Goal: Task Accomplishment & Management: Use online tool/utility

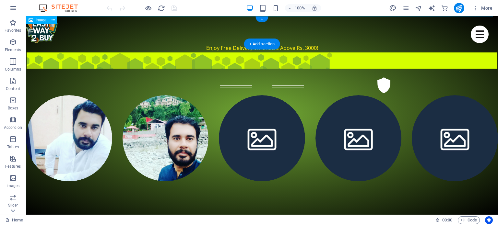
click at [49, 30] on figure at bounding box center [262, 30] width 472 height 28
select select "px"
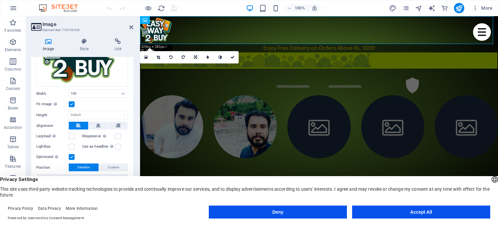
scroll to position [88, 0]
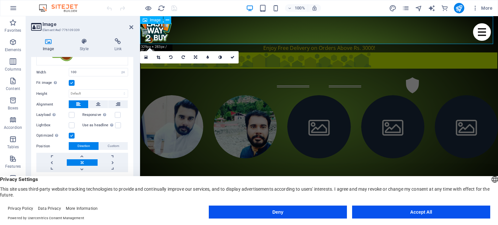
click at [255, 29] on figure at bounding box center [319, 30] width 358 height 28
click at [278, 65] on div "New text element New text element New text element New text element News: +++ L…" at bounding box center [319, 61] width 357 height 16
select select "px"
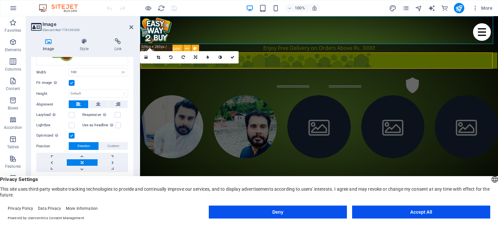
select select "px"
select select "article"
select select "hexagons"
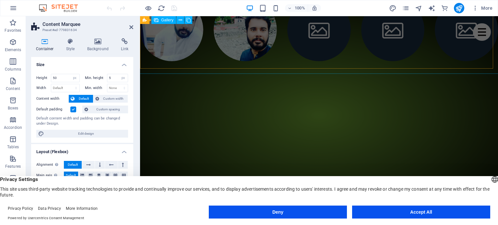
scroll to position [65, 0]
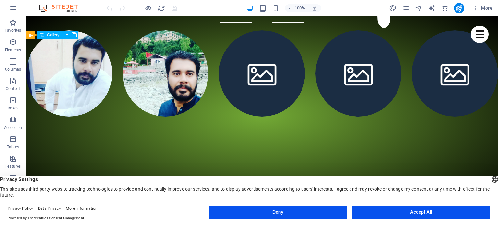
drag, startPoint x: 51, startPoint y: 46, endPoint x: 178, endPoint y: 113, distance: 143.6
click at [178, 113] on ul at bounding box center [262, 73] width 482 height 97
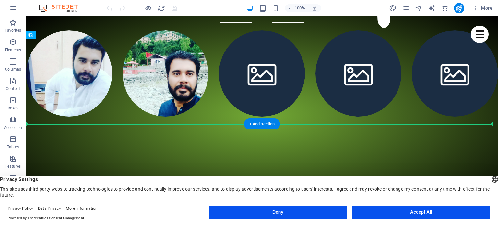
drag, startPoint x: 144, startPoint y: 76, endPoint x: 160, endPoint y: 158, distance: 83.6
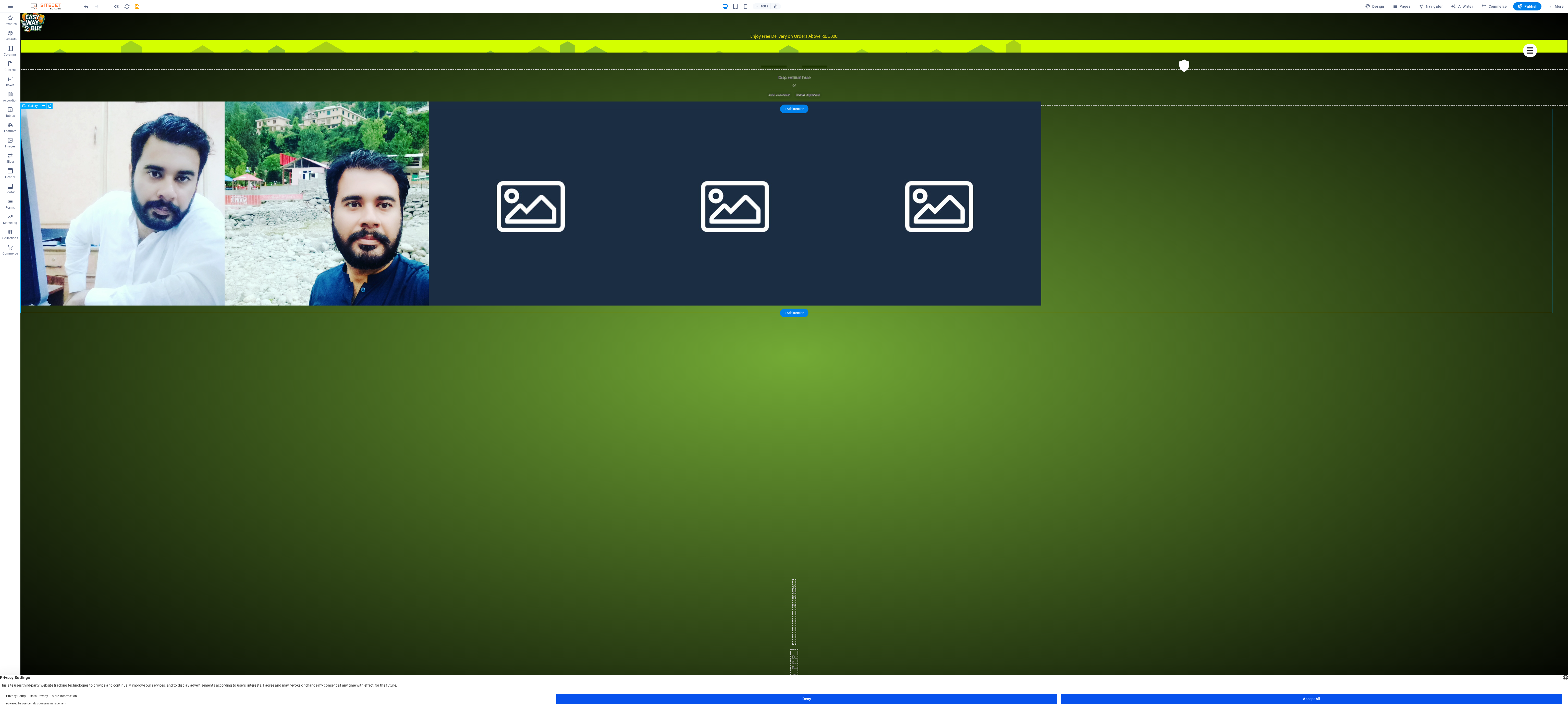
scroll to position [0, 0]
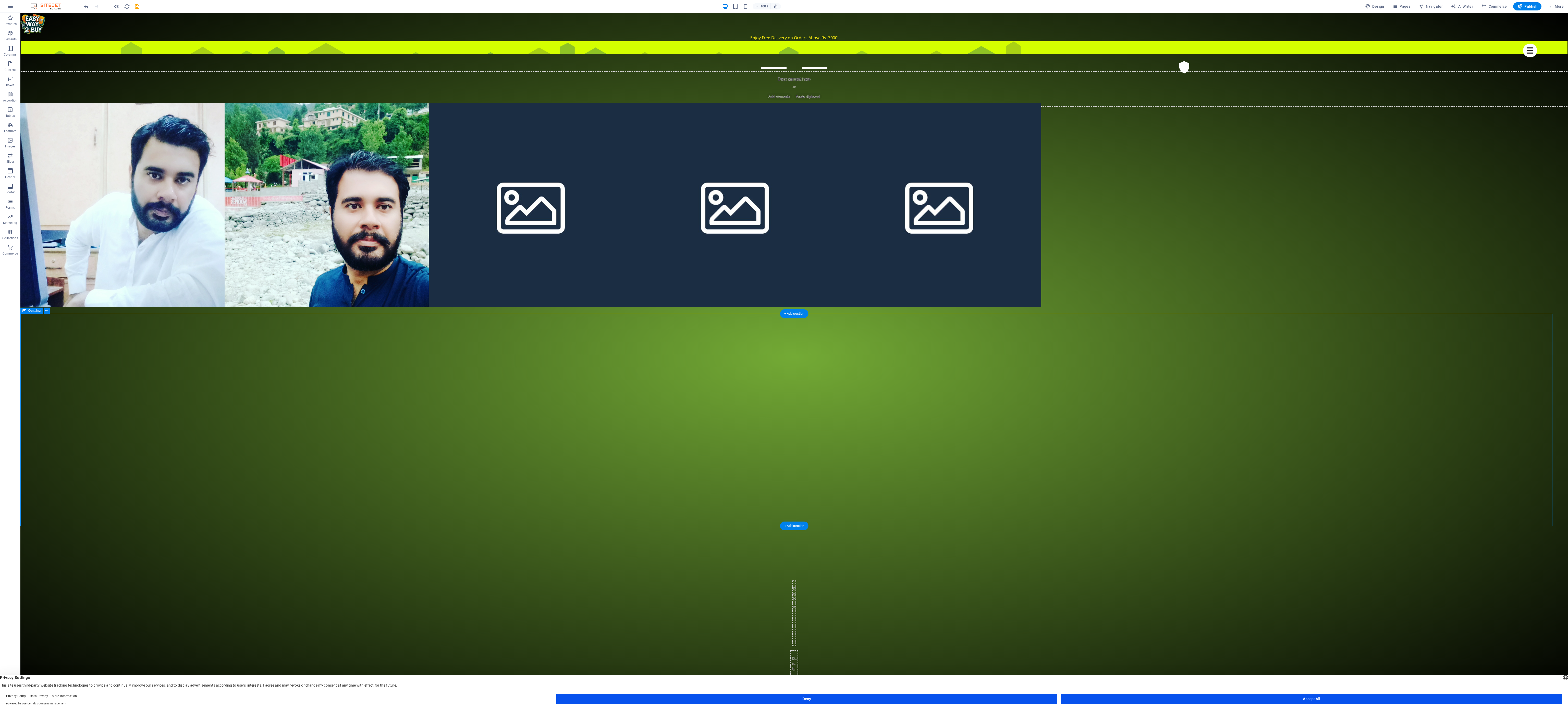
click at [210, 177] on div "Show all Strategy Shooter MMO Sports Categories are classes on the image elemen…" at bounding box center [794, 439] width 1548 height 265
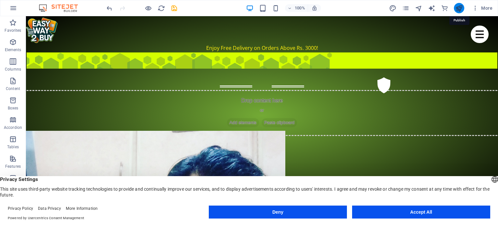
click at [460, 6] on icon "publish" at bounding box center [458, 8] width 7 height 7
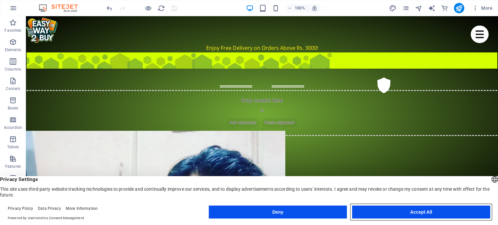
click at [425, 211] on button "Accept All" at bounding box center [421, 212] width 138 height 13
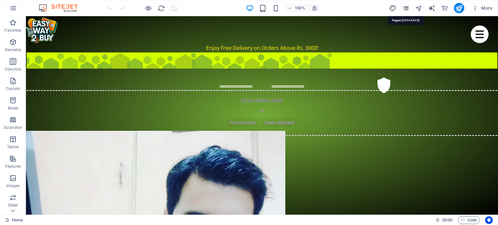
click at [408, 7] on icon "pages" at bounding box center [405, 8] width 7 height 7
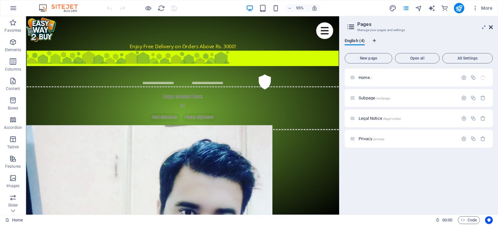
click at [491, 28] on icon at bounding box center [491, 27] width 4 height 5
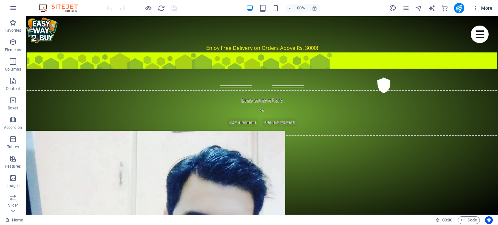
click at [484, 5] on span "More" at bounding box center [482, 8] width 20 height 6
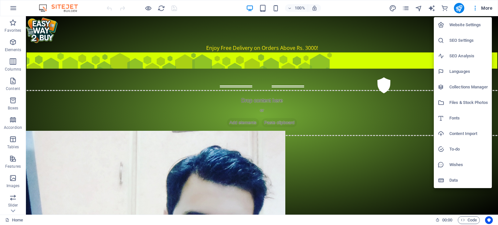
click at [474, 7] on div at bounding box center [249, 112] width 498 height 225
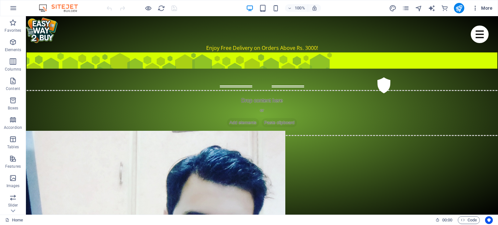
click at [474, 8] on icon "button" at bounding box center [475, 8] width 6 height 6
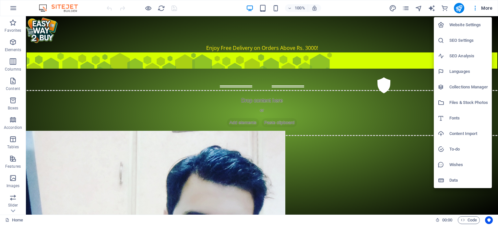
click at [347, 154] on div at bounding box center [249, 112] width 498 height 225
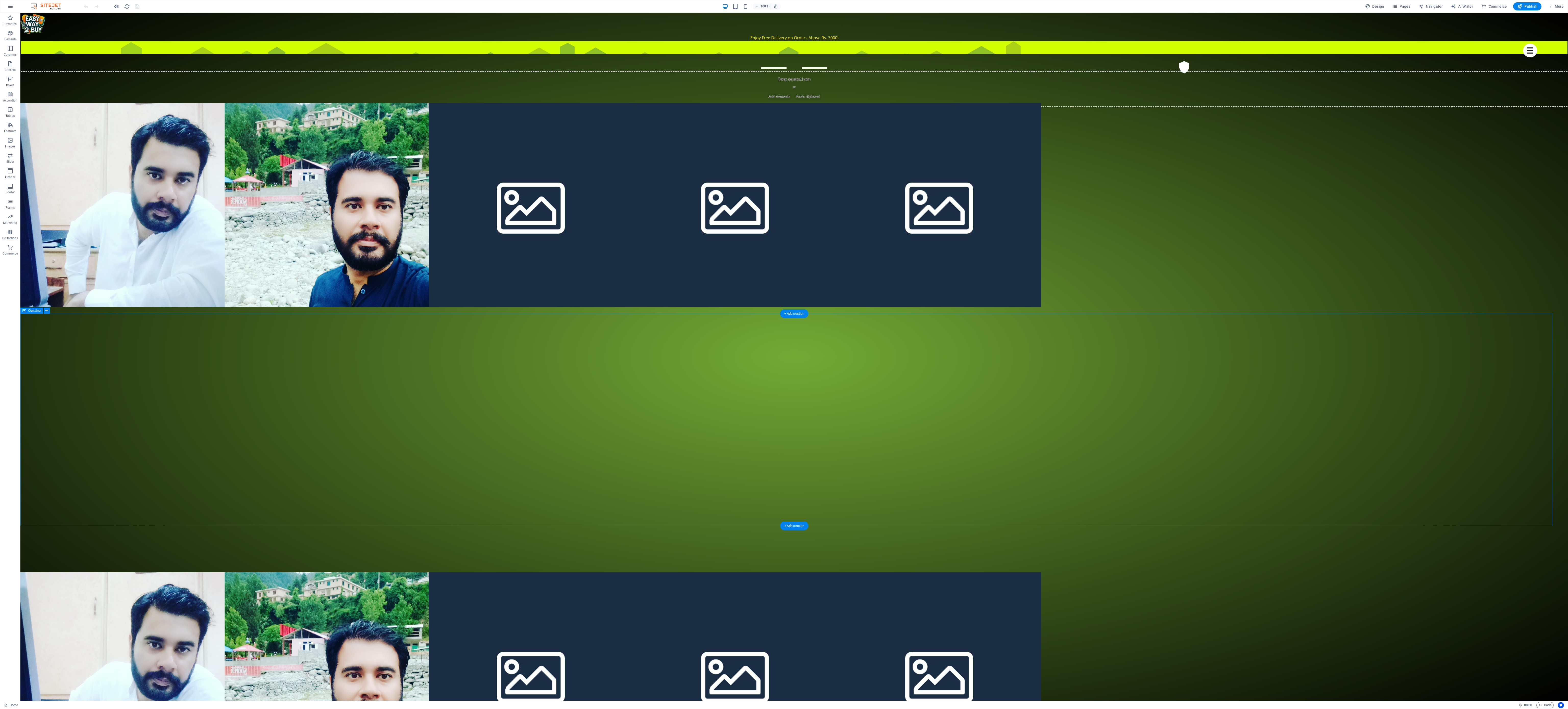
click at [392, 177] on div "Show all Strategy Shooter MMO Sports Categories are classes on the image elemen…" at bounding box center [794, 439] width 1548 height 265
drag, startPoint x: 72, startPoint y: 205, endPoint x: 686, endPoint y: 179, distance: 614.6
click at [392, 177] on ul at bounding box center [794, 205] width 1548 height 204
drag, startPoint x: 766, startPoint y: 186, endPoint x: 841, endPoint y: 402, distance: 228.7
drag, startPoint x: 812, startPoint y: 323, endPoint x: 786, endPoint y: 142, distance: 182.9
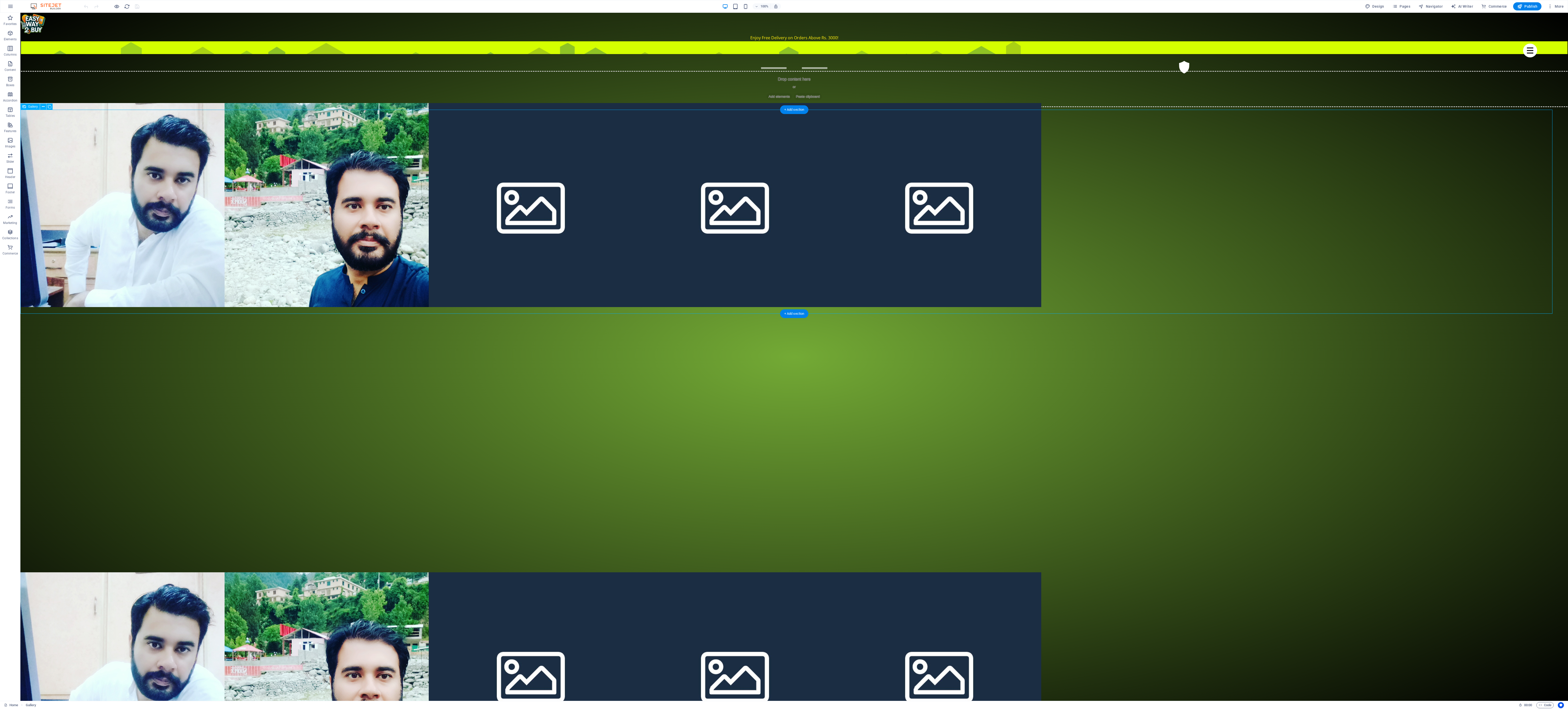
click at [126, 177] on li at bounding box center [122, 205] width 204 height 204
select select "4"
select select "px"
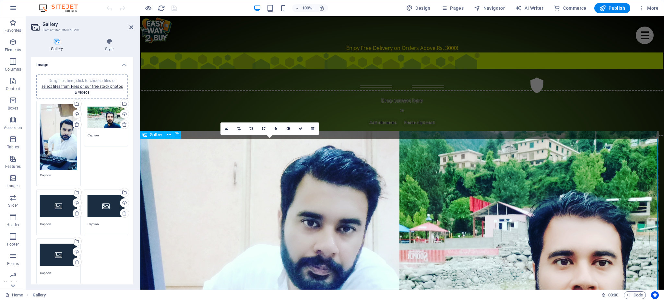
click at [259, 208] on li at bounding box center [269, 260] width 259 height 259
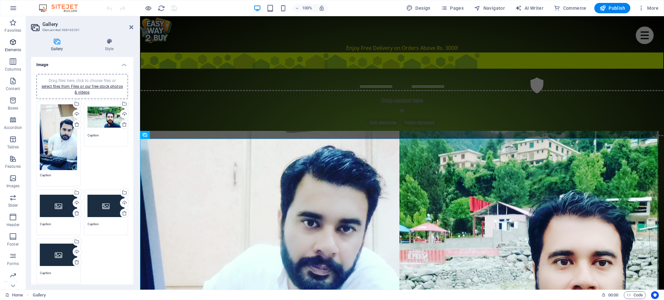
click at [14, 42] on icon "button" at bounding box center [13, 42] width 8 height 8
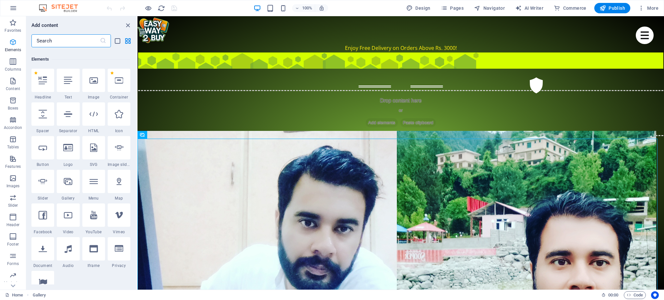
scroll to position [69, 0]
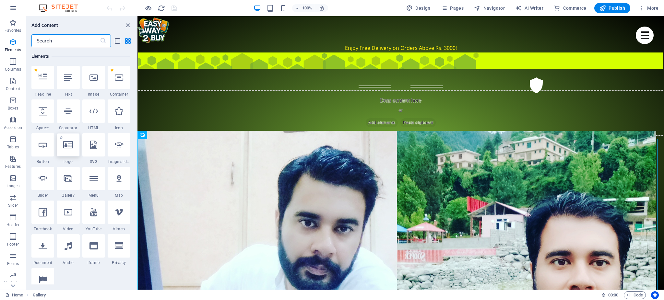
click at [65, 149] on div at bounding box center [68, 144] width 23 height 23
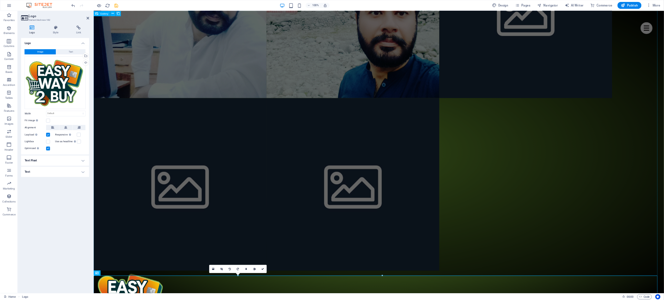
scroll to position [1550, 0]
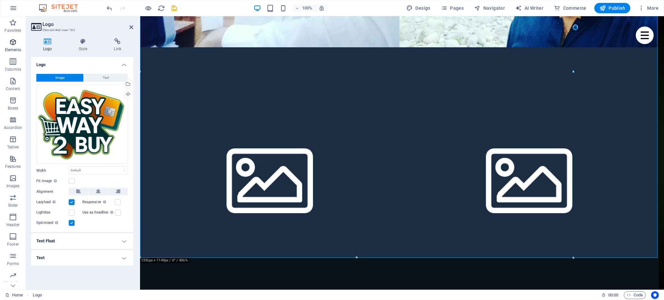
click at [12, 46] on span "Elements" at bounding box center [13, 46] width 26 height 16
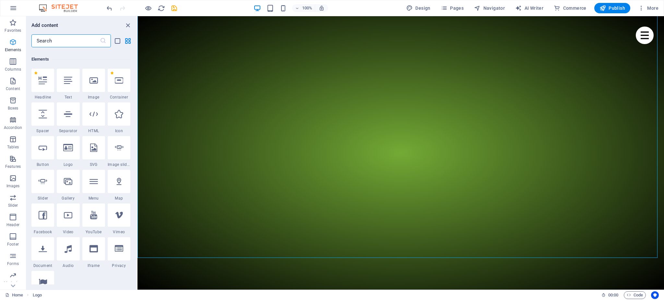
scroll to position [69, 0]
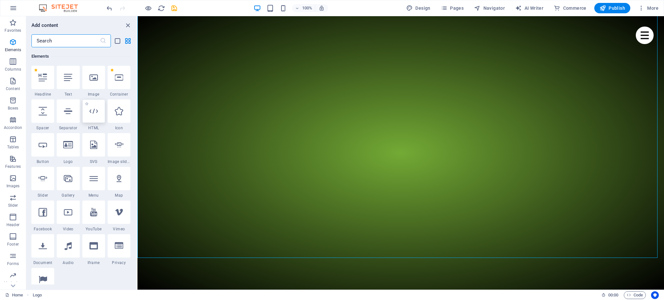
click at [92, 111] on icon at bounding box center [93, 111] width 8 height 8
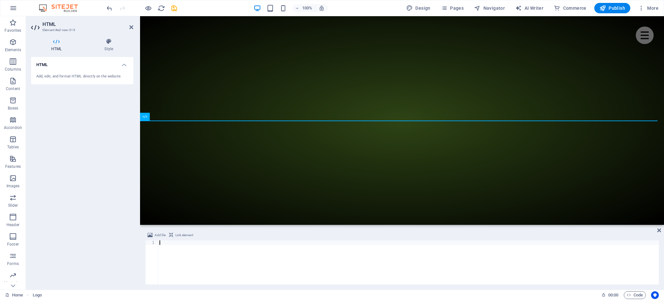
scroll to position [1688, 0]
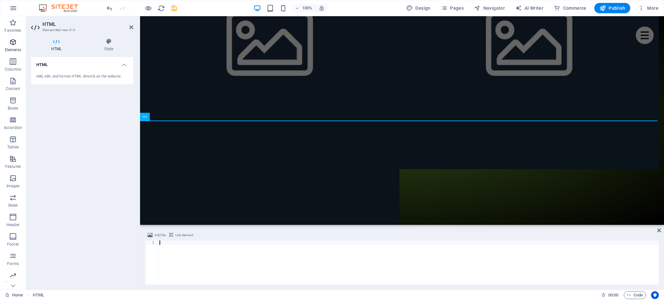
click at [13, 46] on icon "button" at bounding box center [13, 42] width 8 height 8
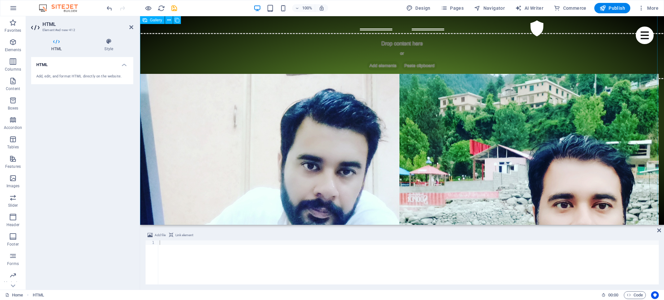
scroll to position [0, 0]
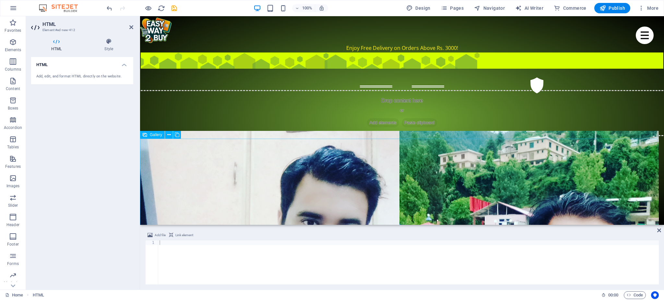
click at [256, 163] on li at bounding box center [269, 260] width 259 height 259
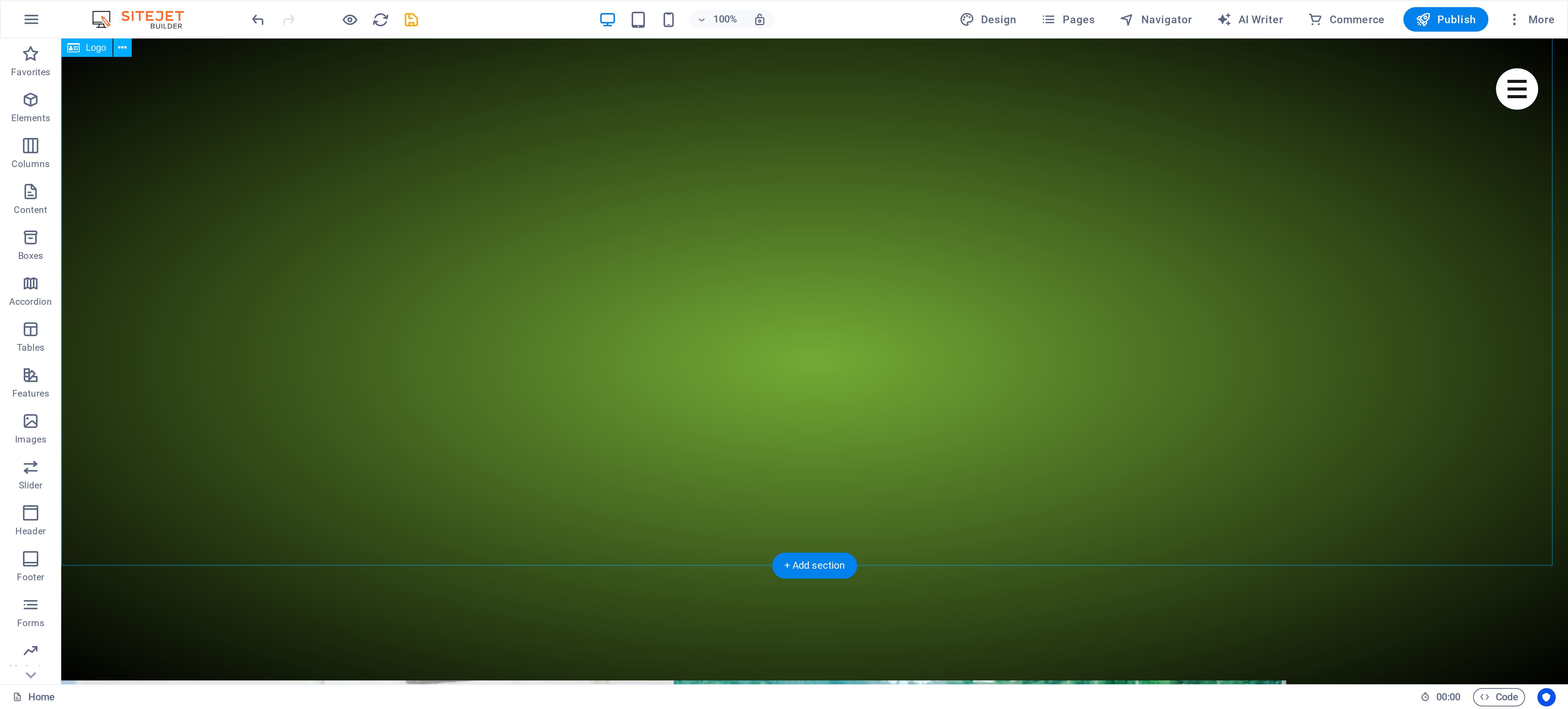
scroll to position [508, 0]
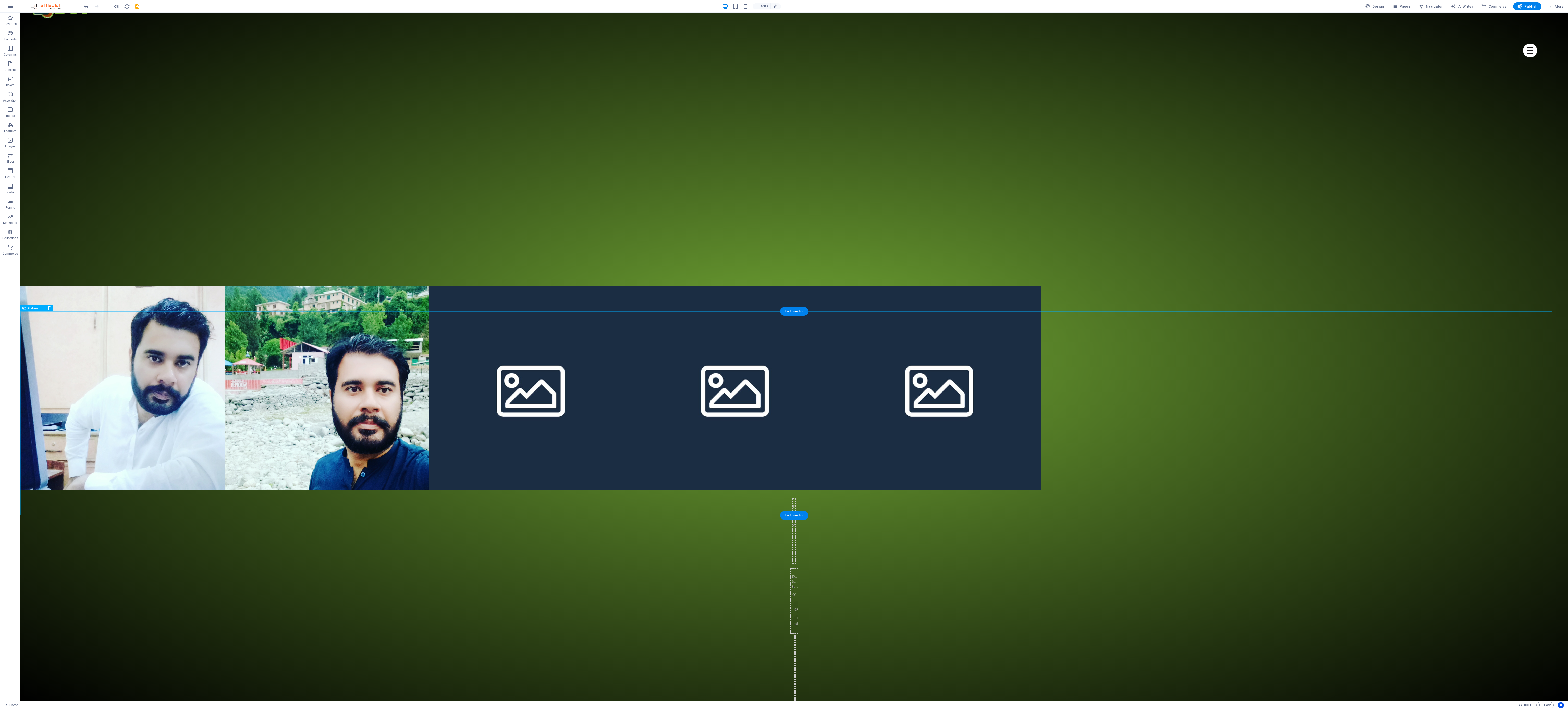
click at [392, 177] on li at bounding box center [531, 388] width 204 height 204
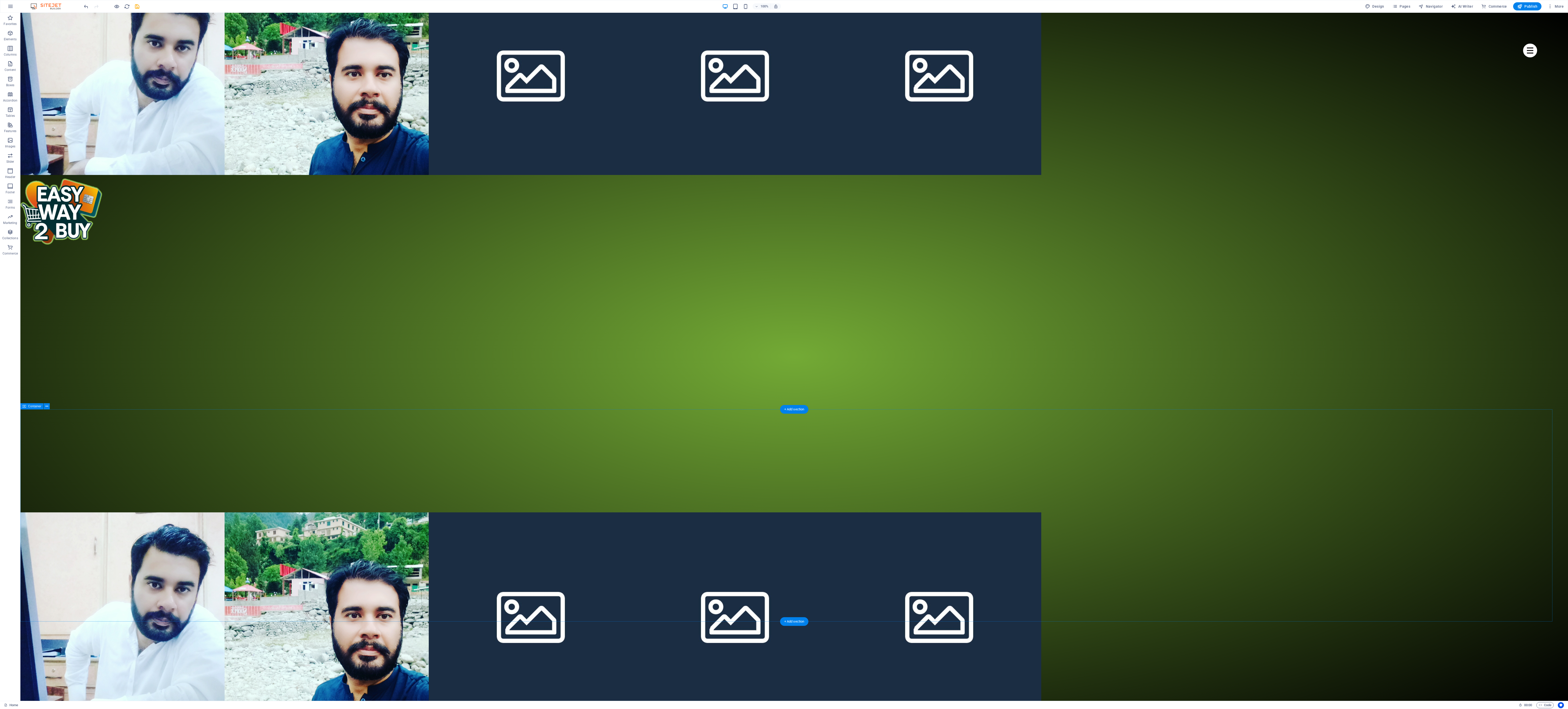
scroll to position [204, 0]
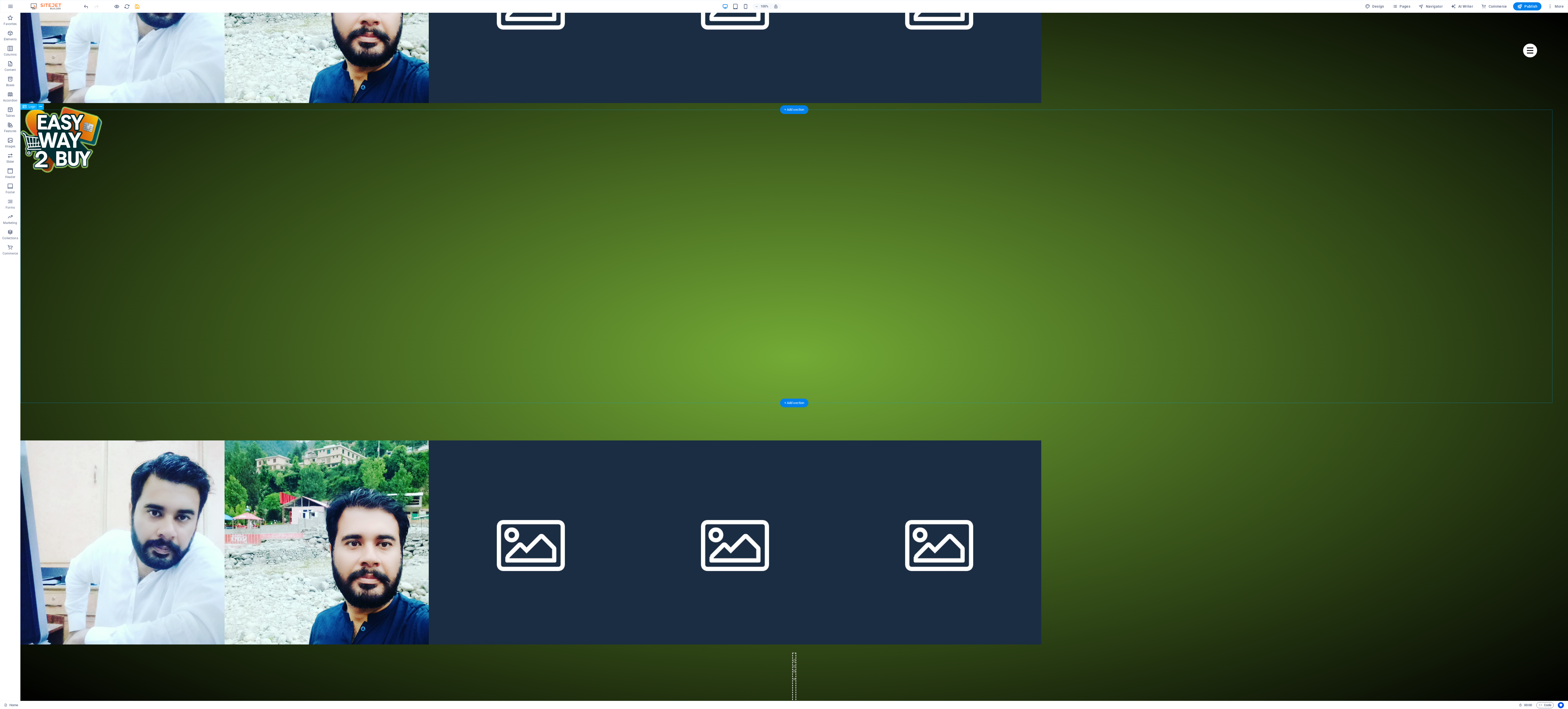
click at [139, 175] on div at bounding box center [794, 139] width 1548 height 72
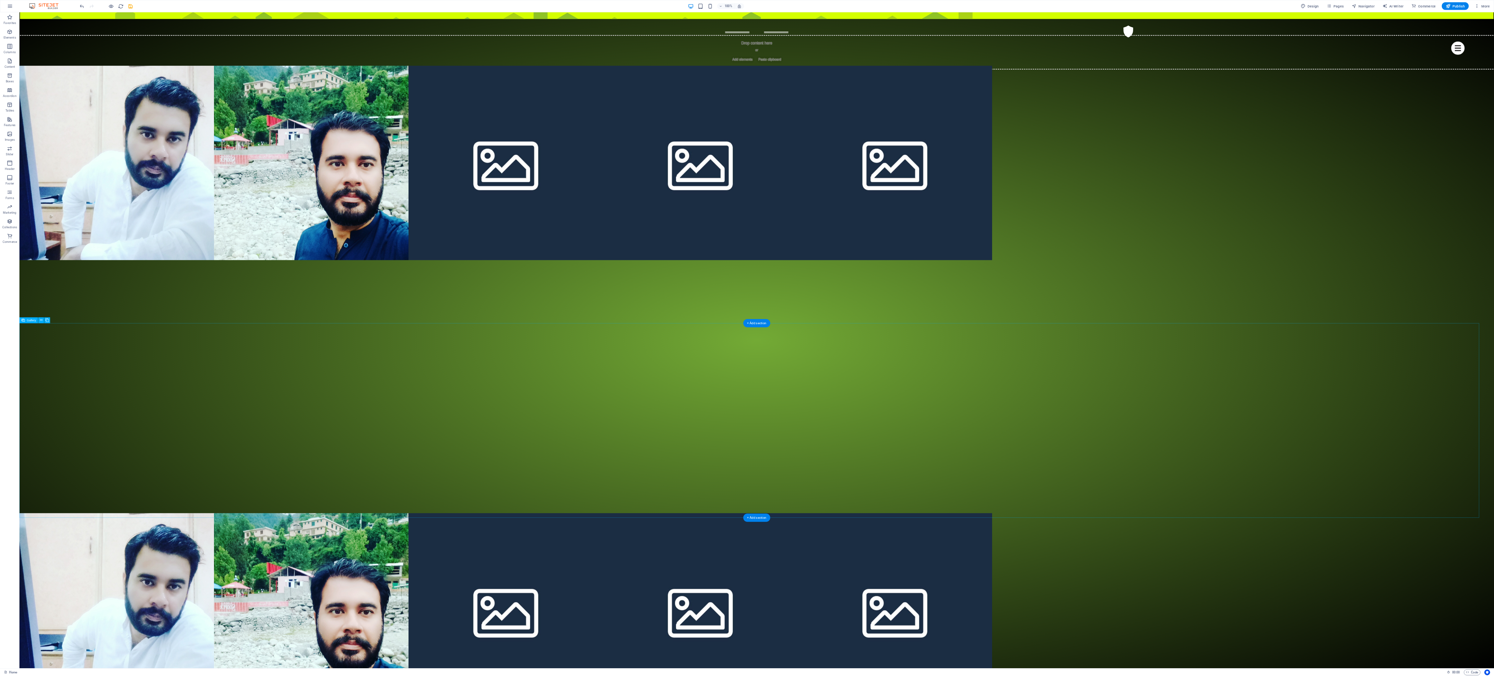
scroll to position [0, 0]
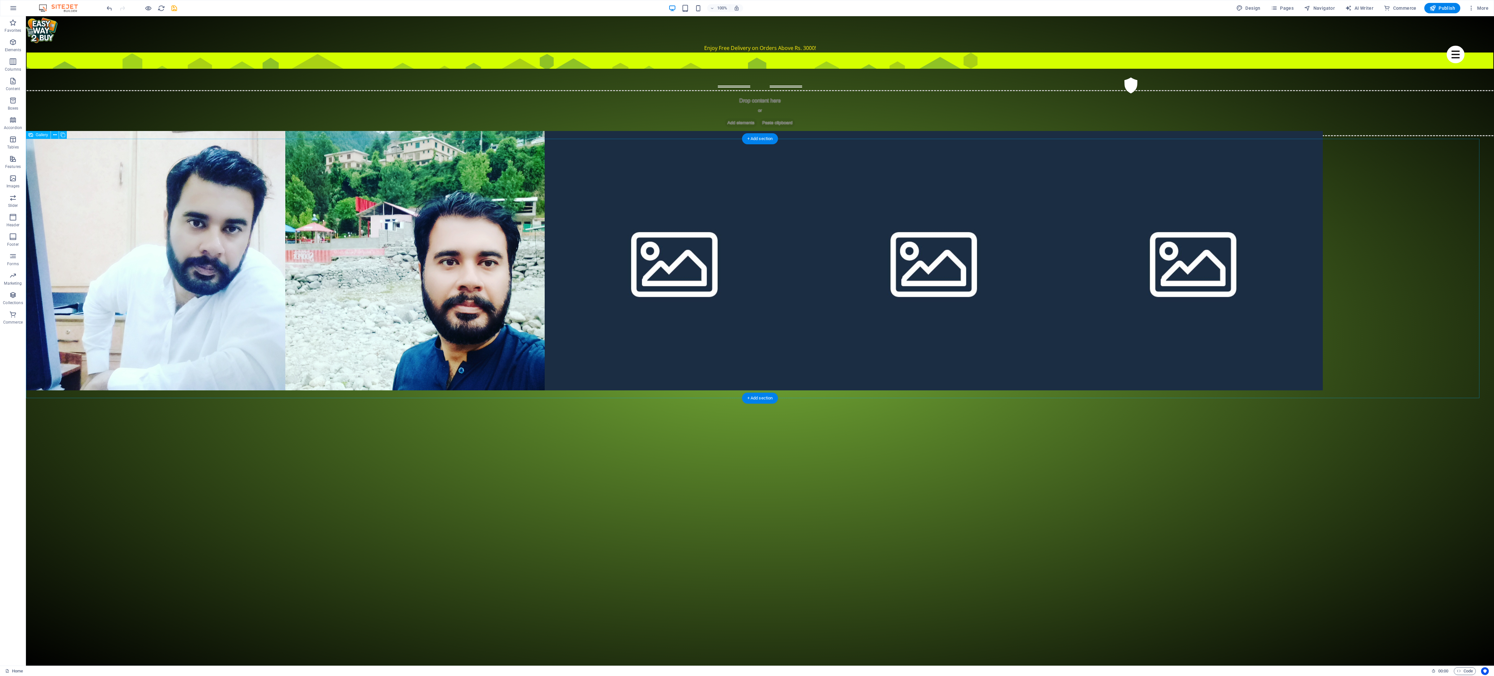
click at [498, 225] on li at bounding box center [674, 260] width 259 height 259
click at [498, 138] on div "+ Add section" at bounding box center [760, 138] width 36 height 11
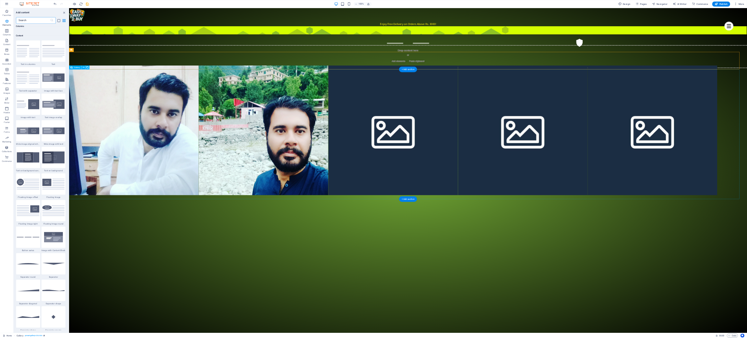
scroll to position [1134, 0]
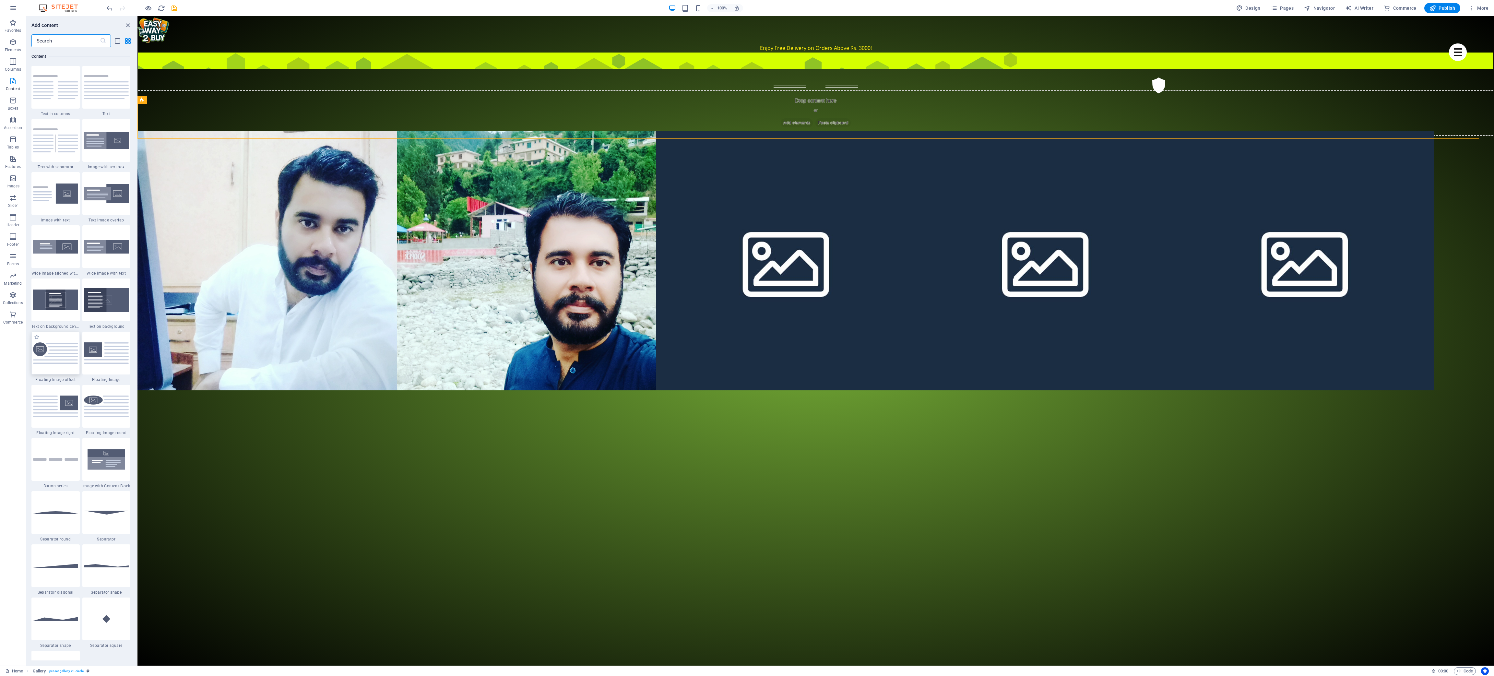
click at [38, 225] on img at bounding box center [55, 353] width 45 height 22
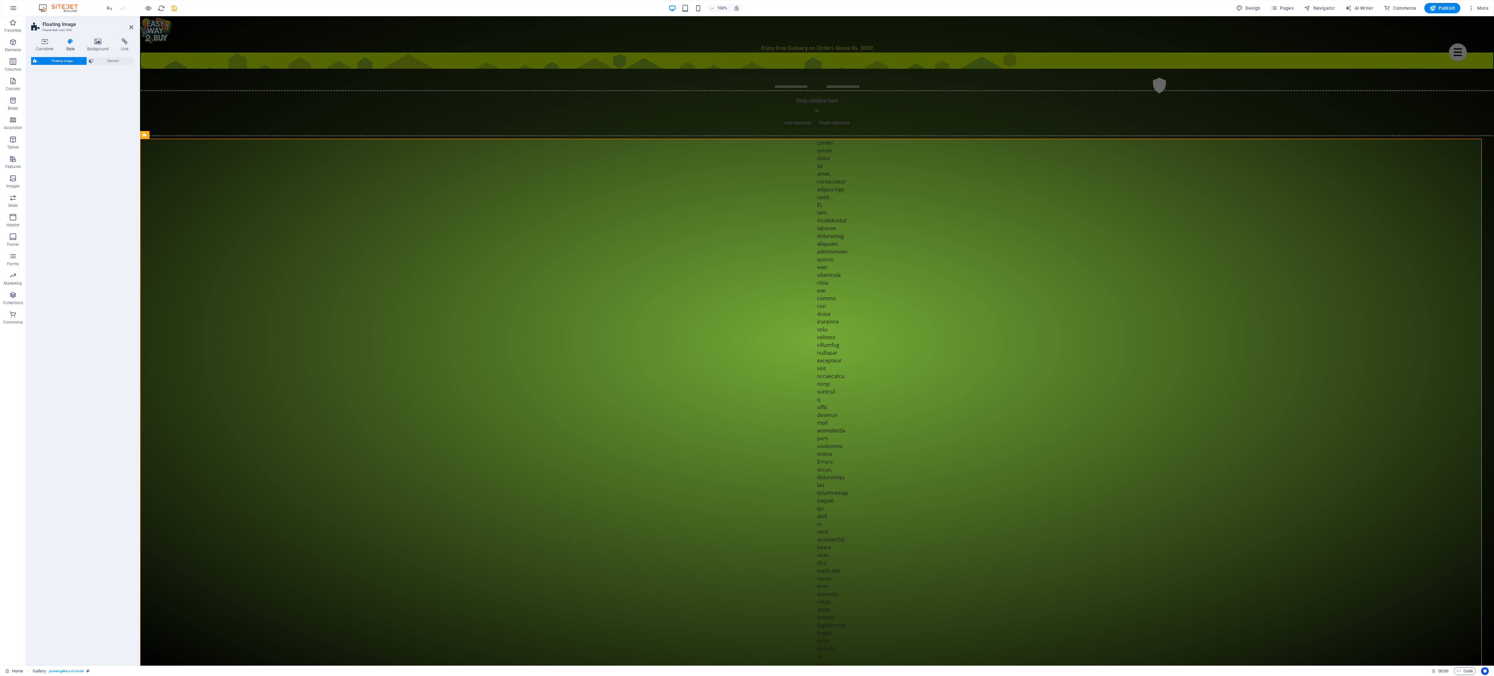
select select "%"
select select "rem"
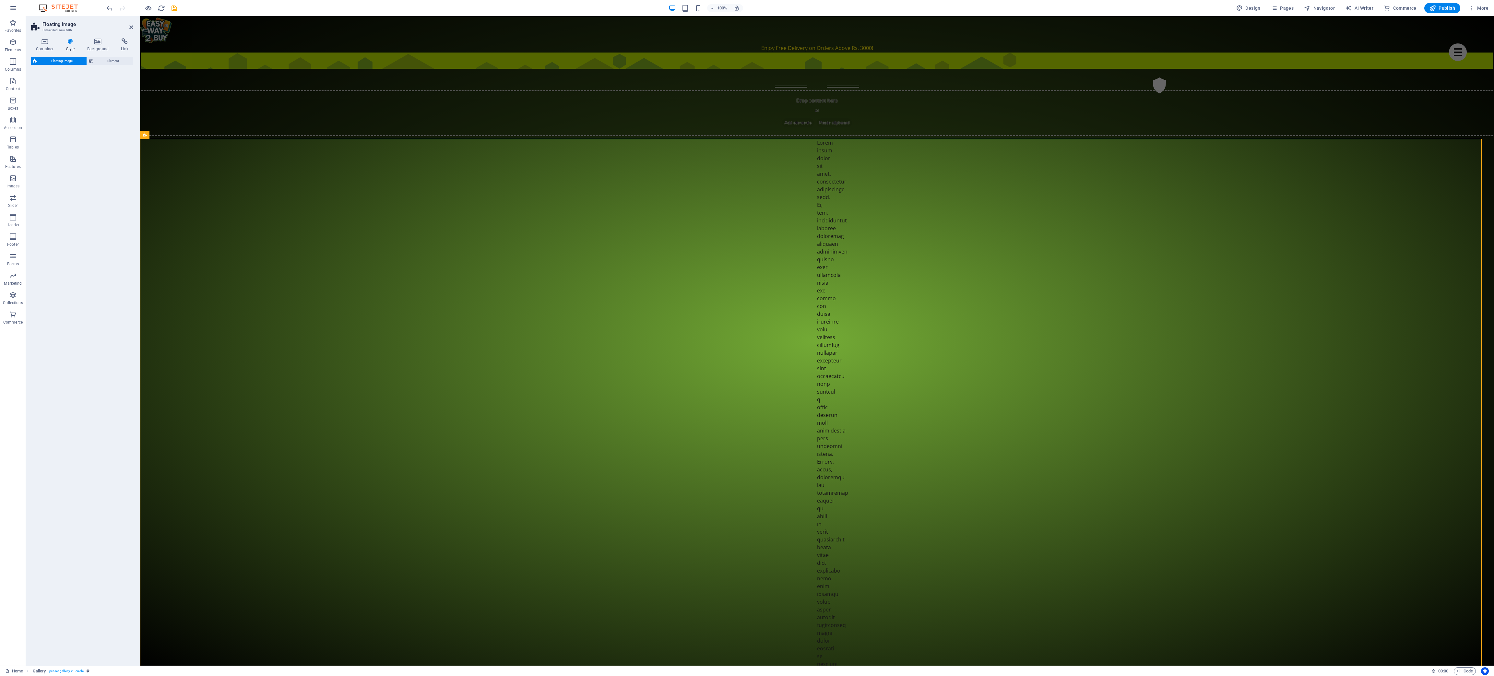
select select "%"
select select "preset-float-container-v3-custom"
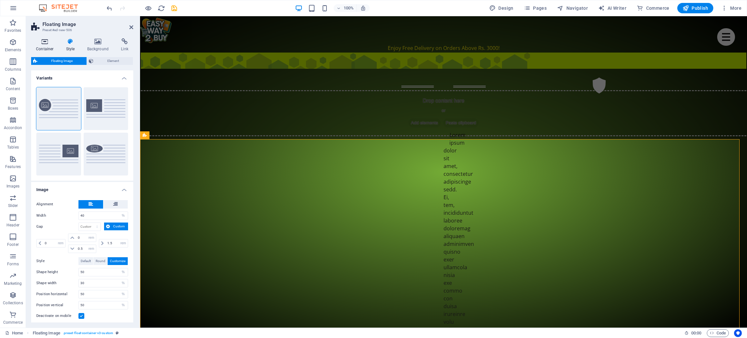
click at [45, 42] on icon at bounding box center [45, 41] width 28 height 6
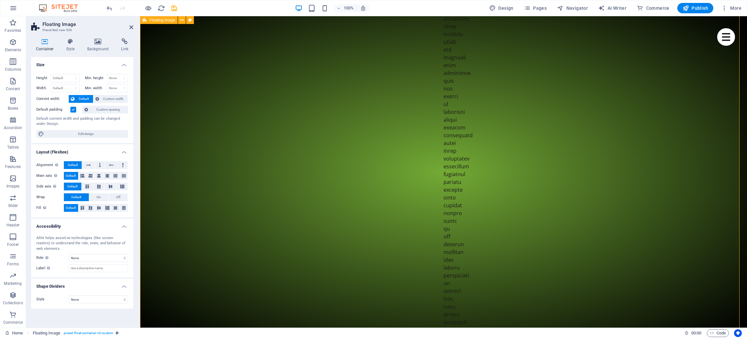
scroll to position [1216, 0]
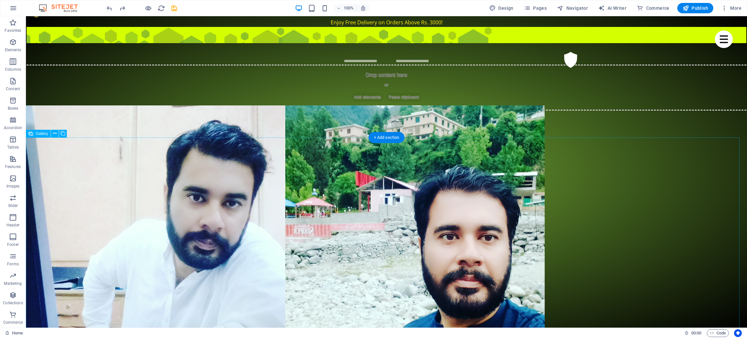
scroll to position [0, 0]
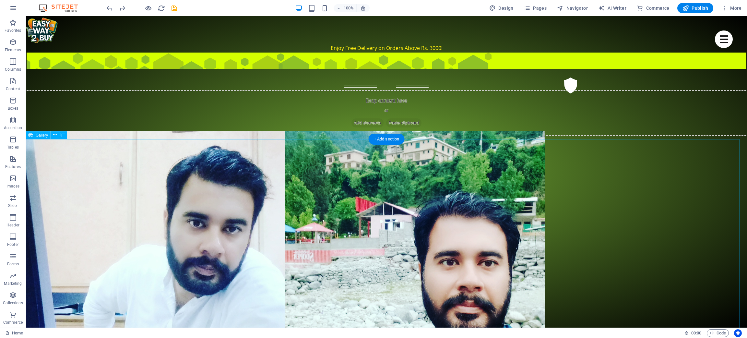
click at [228, 158] on li at bounding box center [155, 260] width 259 height 259
select select "4"
select select "px"
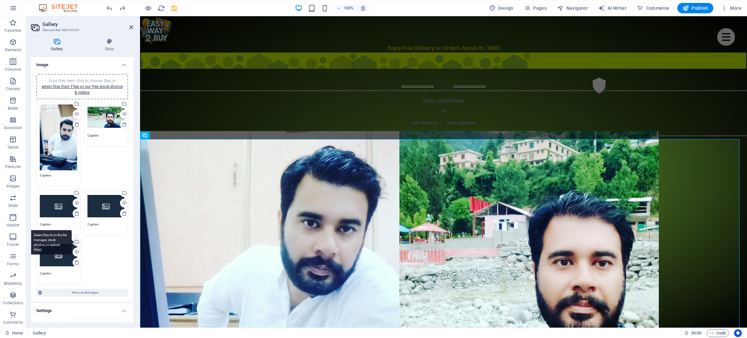
scroll to position [73, 0]
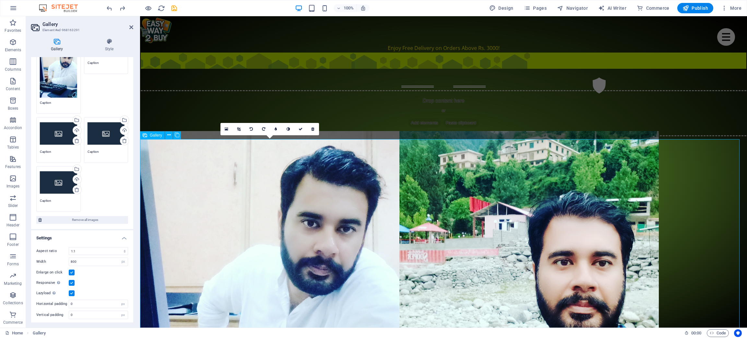
click at [155, 135] on span "Gallery" at bounding box center [156, 135] width 12 height 4
click at [168, 133] on icon at bounding box center [169, 135] width 4 height 7
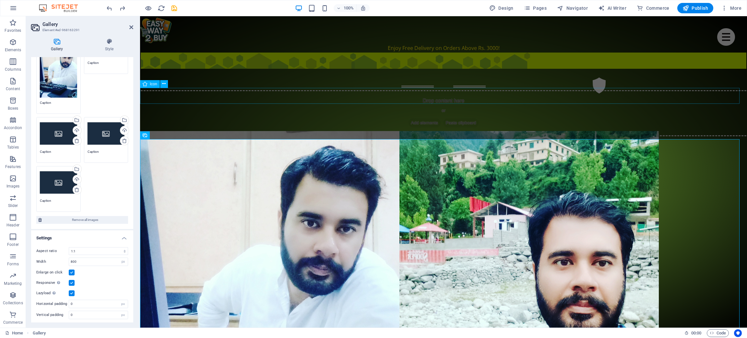
click at [302, 91] on figure at bounding box center [443, 86] width 607 height 18
